Goal: Check status: Check status

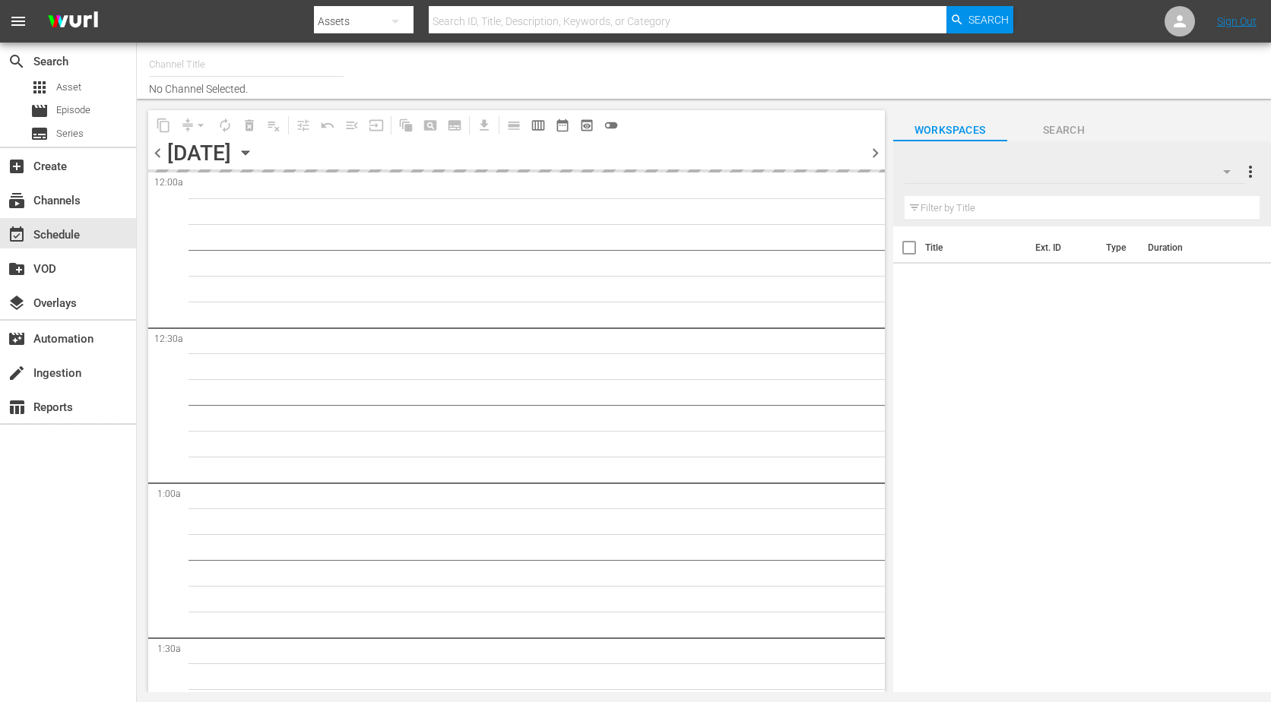
type input "The Film Detective (1847)"
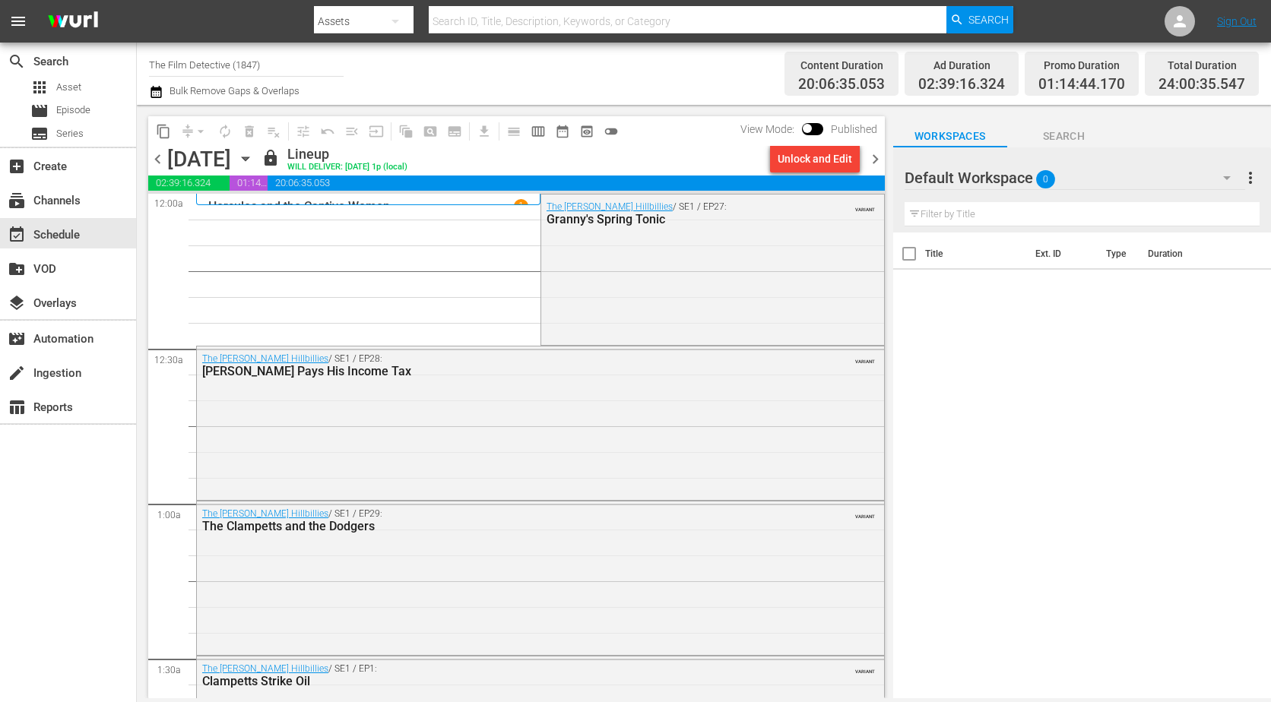
click at [874, 157] on span "chevron_right" at bounding box center [875, 159] width 19 height 19
